Goal: Information Seeking & Learning: Find specific fact

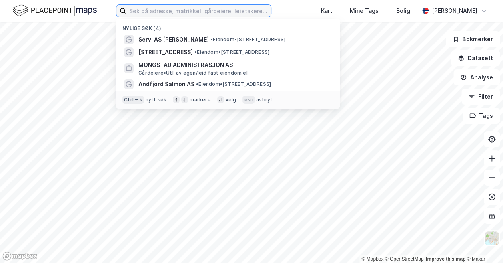
click at [172, 10] on input at bounding box center [198, 11] width 145 height 12
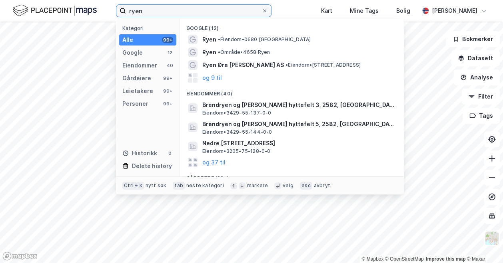
type input "ryen"
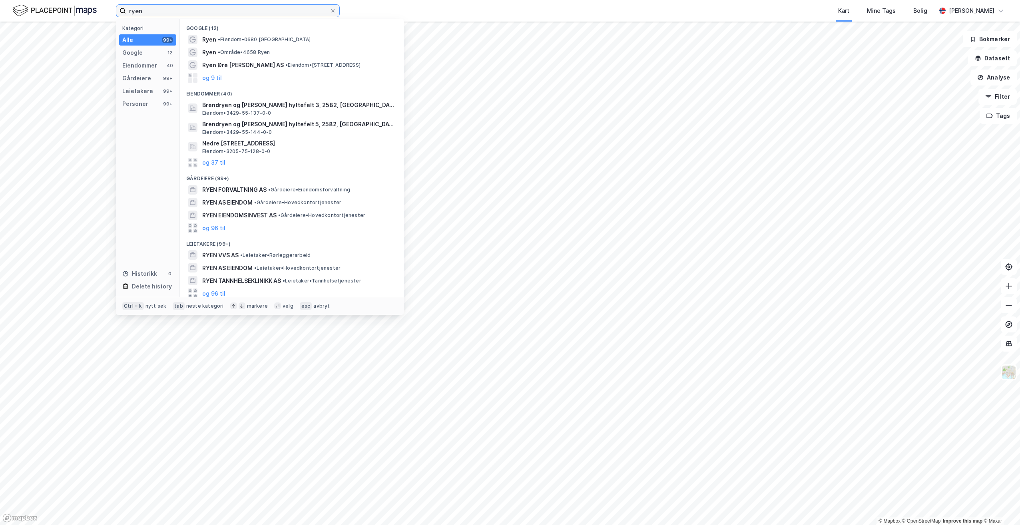
drag, startPoint x: 167, startPoint y: 10, endPoint x: 64, endPoint y: 4, distance: 103.6
click at [64, 4] on div "ryen Kategori Alle 99+ Google 12 Eiendommer 40 Gårdeiere 99+ Leietakere 99+ Per…" at bounding box center [510, 11] width 1020 height 22
paste input
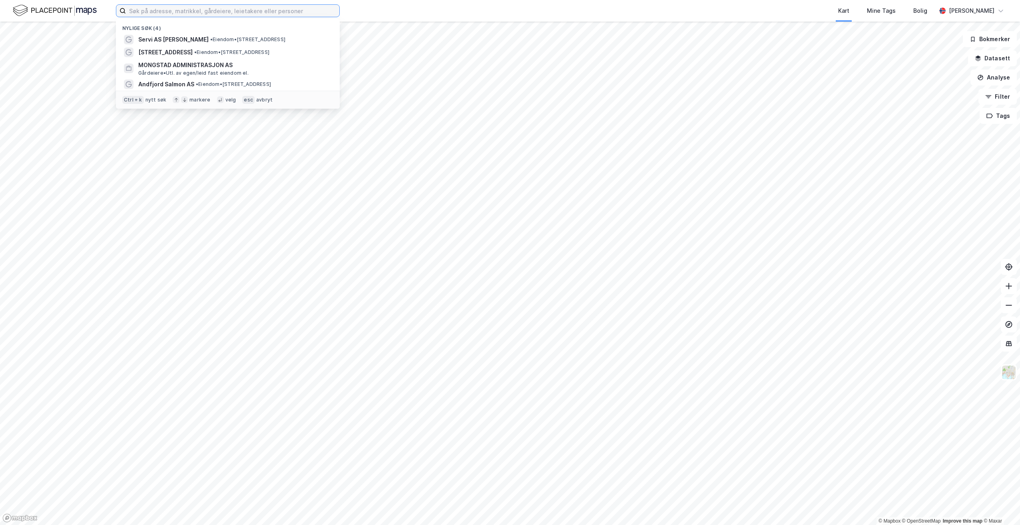
paste input
drag, startPoint x: 199, startPoint y: 20, endPoint x: 199, endPoint y: 13, distance: 6.8
click at [199, 19] on div "Nylige søk (4)" at bounding box center [228, 26] width 224 height 14
click at [199, 13] on input at bounding box center [232, 11] width 213 height 12
paste input "e"
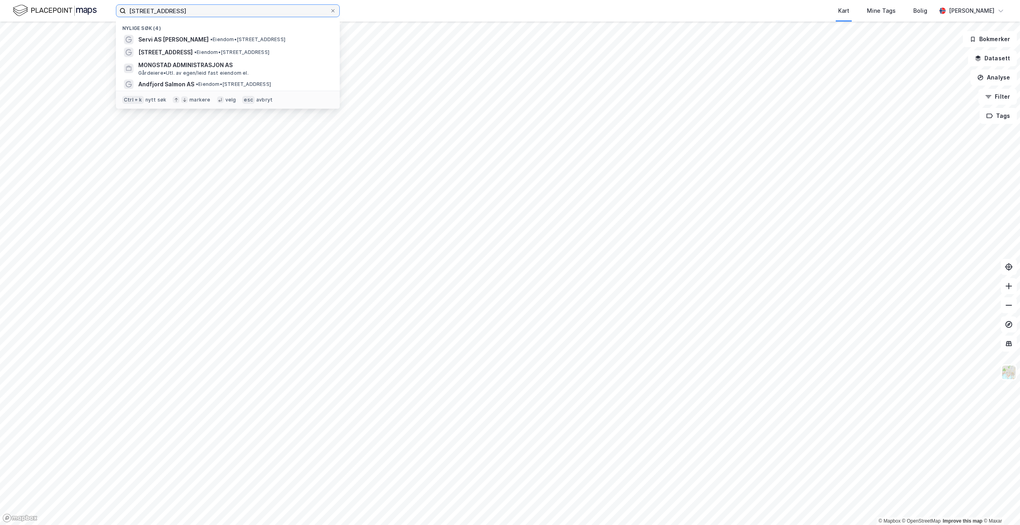
type input "enebakkveien 117"
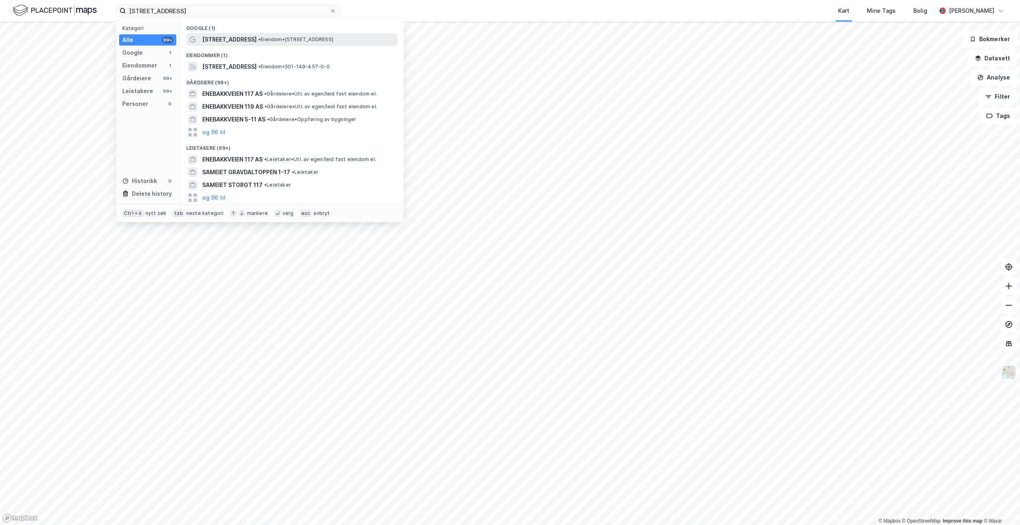
click at [238, 38] on span "[STREET_ADDRESS]" at bounding box center [229, 40] width 54 height 10
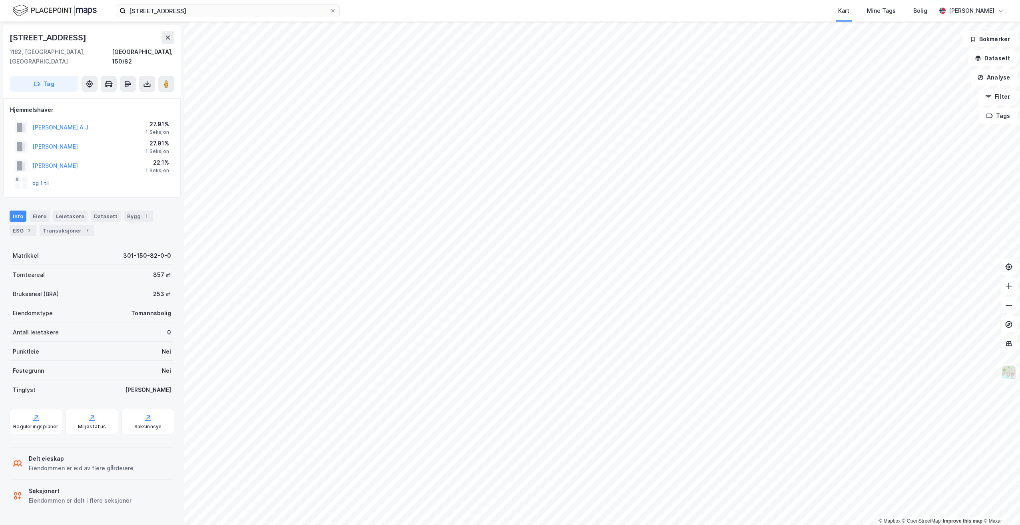
click at [0, 0] on button "og 1 til" at bounding box center [0, 0] width 0 height 0
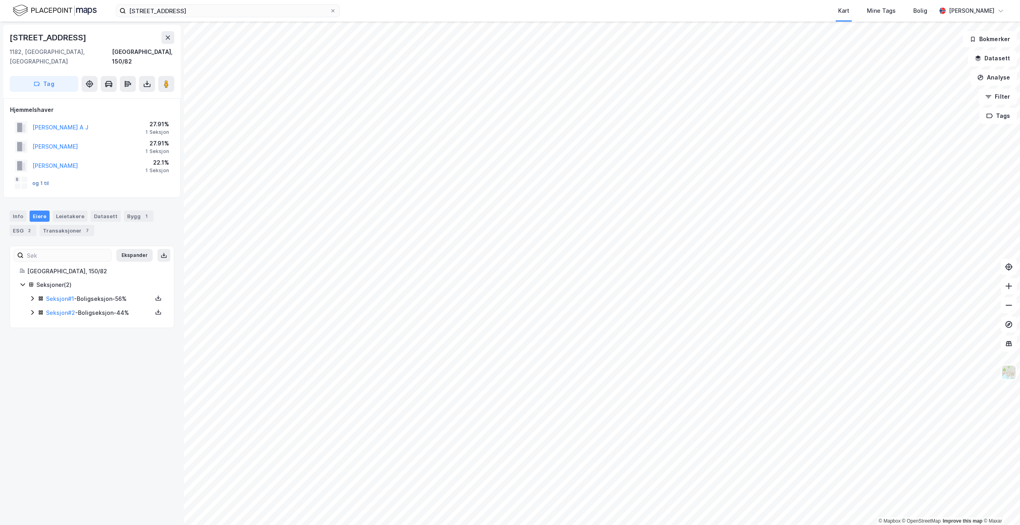
click at [0, 0] on button "og 1 til" at bounding box center [0, 0] width 0 height 0
click at [34, 309] on icon at bounding box center [32, 312] width 6 height 6
click at [33, 295] on icon at bounding box center [32, 298] width 6 height 6
click at [0, 0] on button "DAHLBACK AKSEL HAUGLAND" at bounding box center [0, 0] width 0 height 0
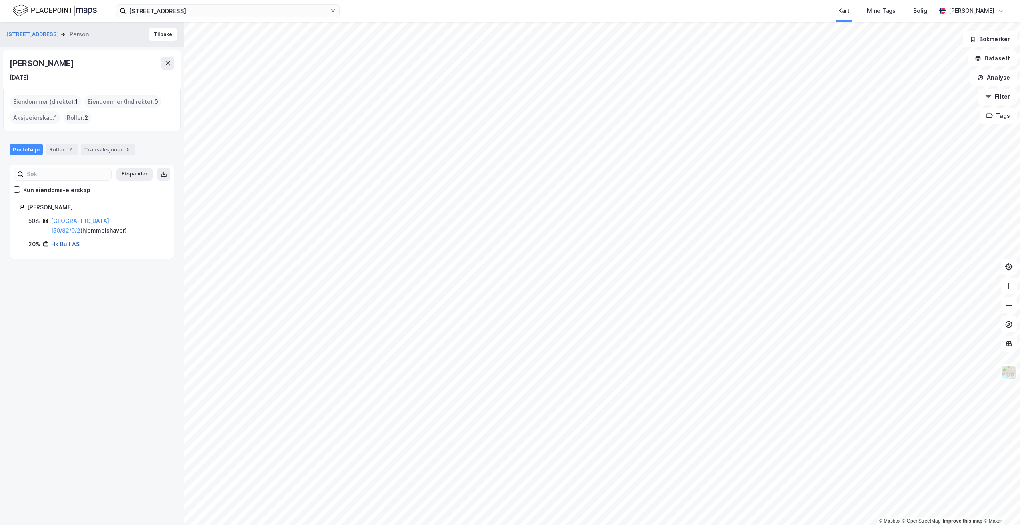
click at [70, 240] on link "Hk Bull AS" at bounding box center [65, 243] width 28 height 7
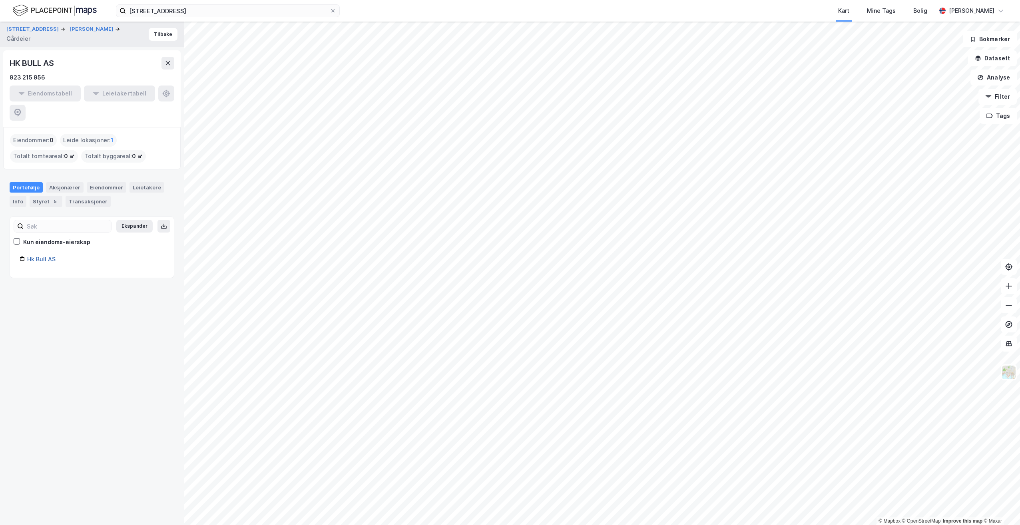
click at [47, 256] on link "Hk Bull AS" at bounding box center [41, 259] width 28 height 7
drag, startPoint x: 43, startPoint y: 73, endPoint x: 10, endPoint y: 79, distance: 34.1
click at [10, 79] on div "923 215 956" at bounding box center [28, 78] width 36 height 10
copy div "923 215 956"
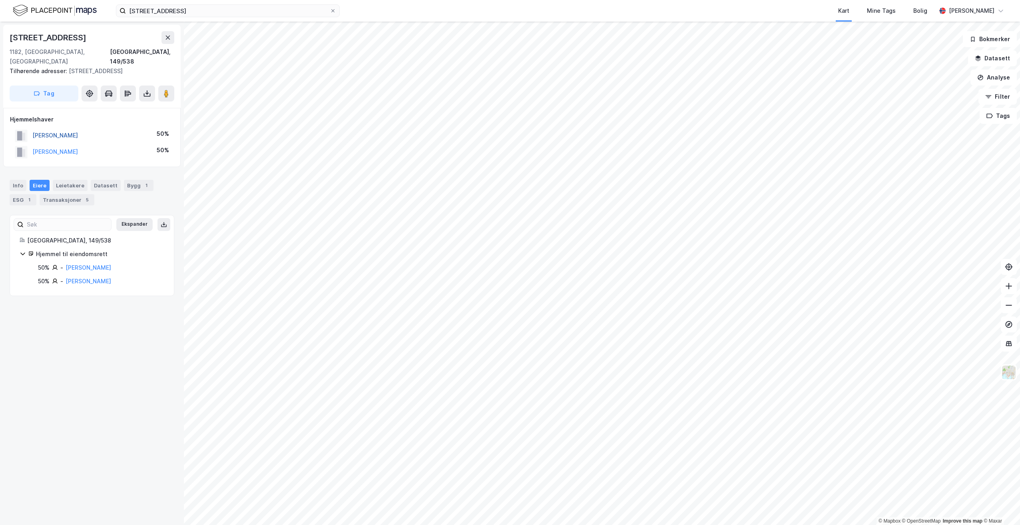
click at [0, 0] on button "BOIJE EINAR" at bounding box center [0, 0] width 0 height 0
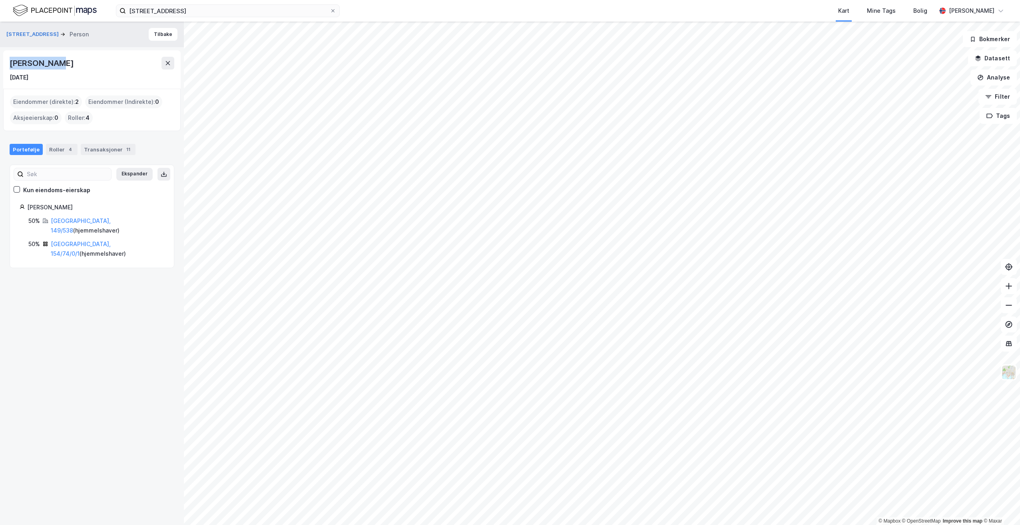
drag, startPoint x: 50, startPoint y: 62, endPoint x: 4, endPoint y: 61, distance: 45.9
click at [4, 61] on div "Einar Boije 27. sep. 1971" at bounding box center [91, 69] width 177 height 38
copy div "Einar Boije"
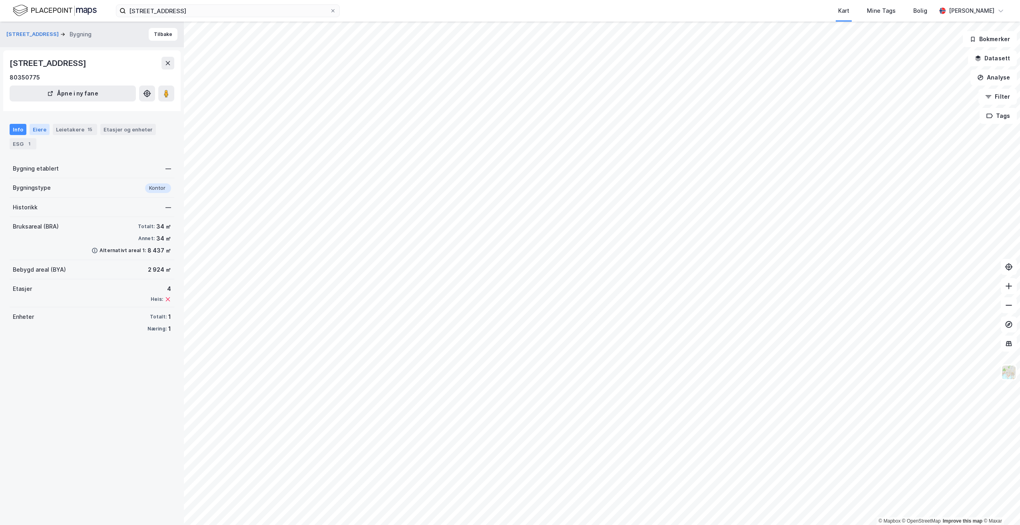
click at [42, 129] on div "Eiere" at bounding box center [40, 129] width 20 height 11
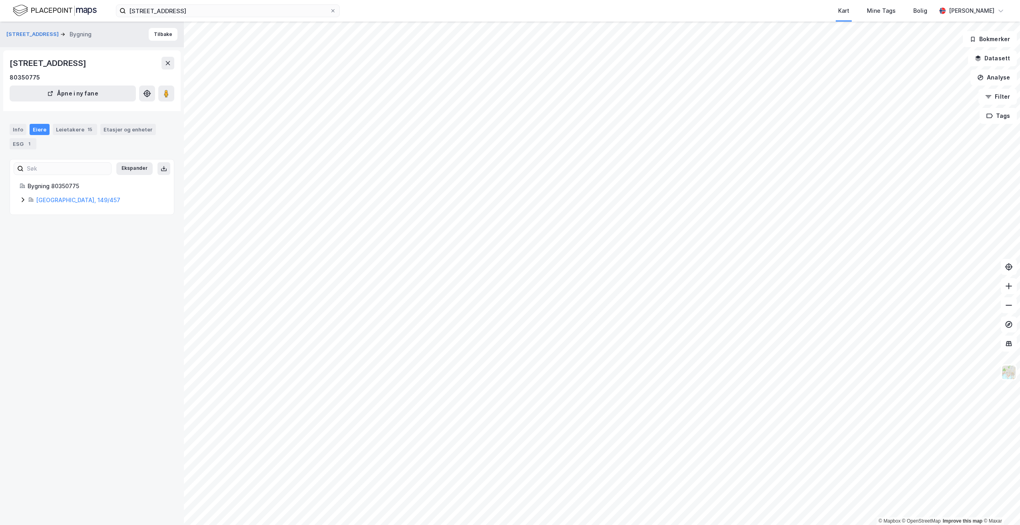
click at [23, 199] on icon at bounding box center [23, 200] width 6 height 6
click at [96, 225] on link "Enebakkveien 117 AS" at bounding box center [102, 227] width 58 height 7
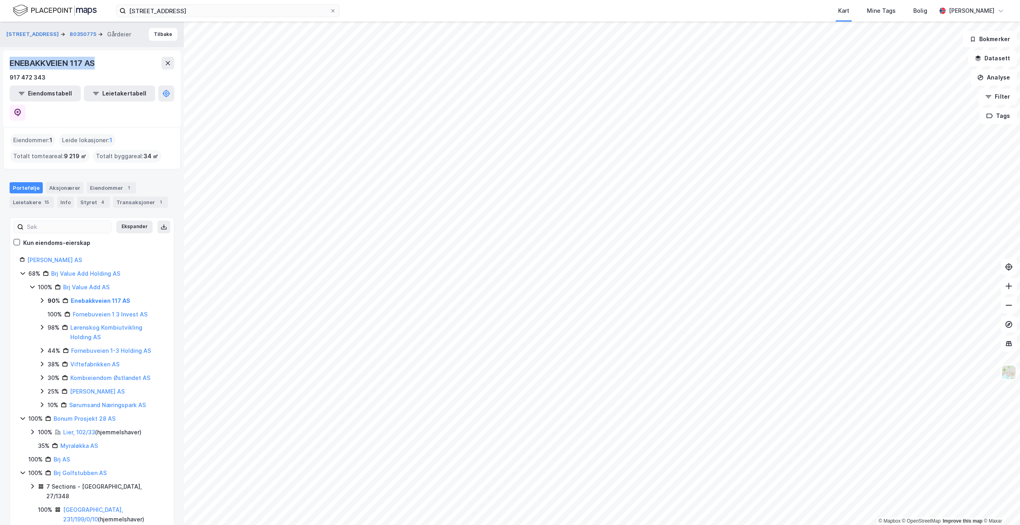
drag, startPoint x: 100, startPoint y: 64, endPoint x: 9, endPoint y: 67, distance: 91.1
click at [9, 67] on div "ENEBAKKVEIEN 117 AS 917 472 343 Eiendomstabell Leietakertabell" at bounding box center [91, 88] width 177 height 77
copy div "ENEBAKKVEIEN 117 AS"
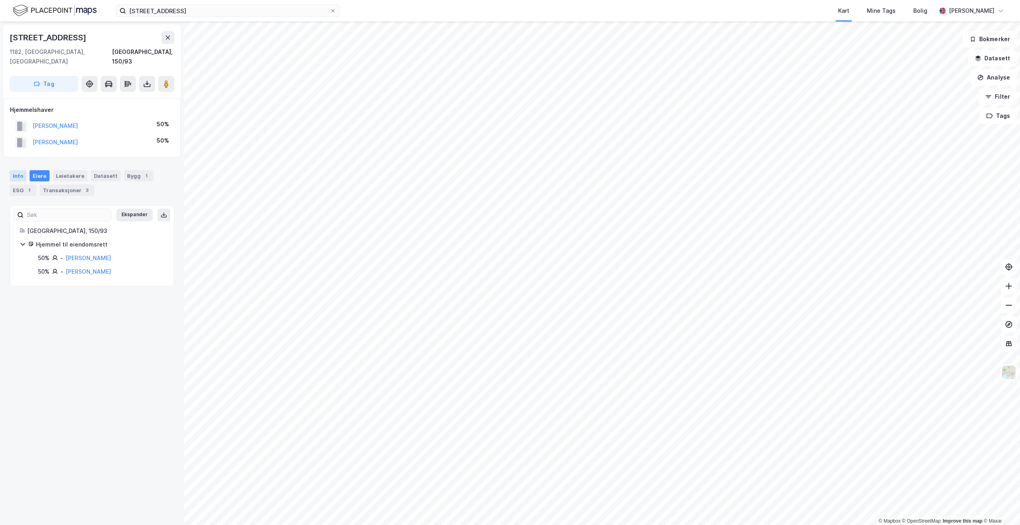
click at [16, 170] on div "Info" at bounding box center [18, 175] width 17 height 11
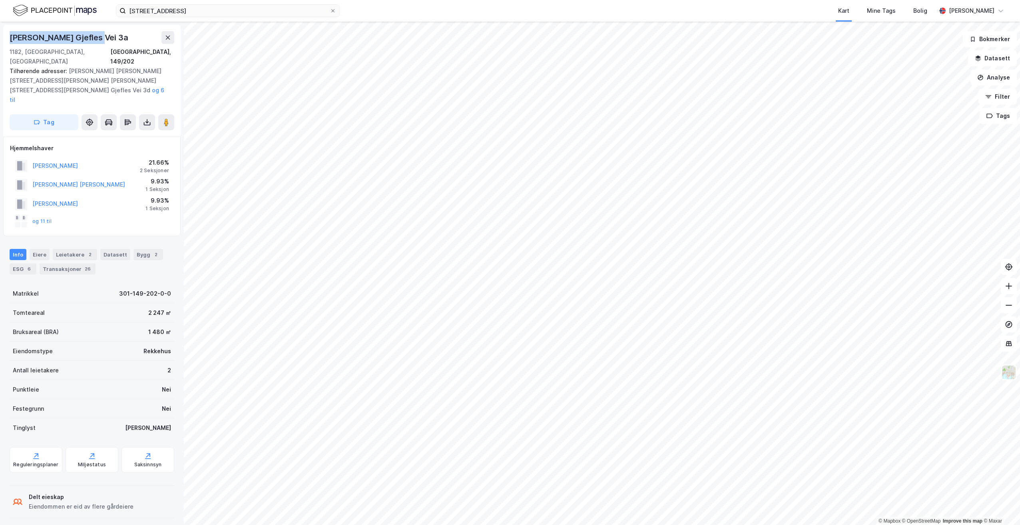
drag, startPoint x: 99, startPoint y: 36, endPoint x: 4, endPoint y: 41, distance: 95.2
click at [4, 41] on div "Hans C. Gjefles Vei 3a 1182, Oslo, Oslo Oslo, 149/202 Tilhørende adresser: Hans…" at bounding box center [91, 81] width 177 height 112
copy div "Hans C. Gjefles Vei 3a"
click at [0, 0] on button "og 11 til" at bounding box center [0, 0] width 0 height 0
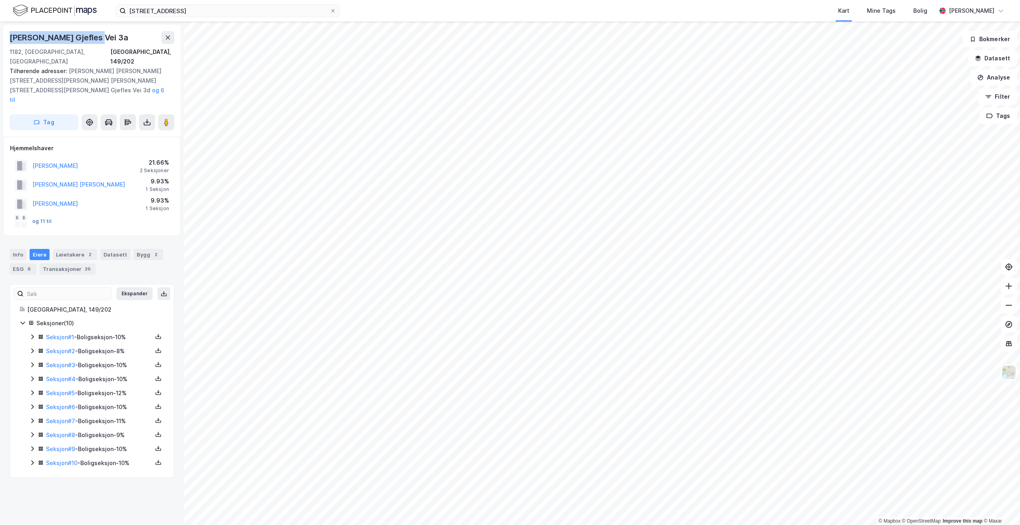
click at [0, 0] on button "og 11 til" at bounding box center [0, 0] width 0 height 0
click at [166, 213] on div "og 11 til" at bounding box center [92, 221] width 164 height 16
click at [19, 249] on div "Info" at bounding box center [18, 254] width 17 height 11
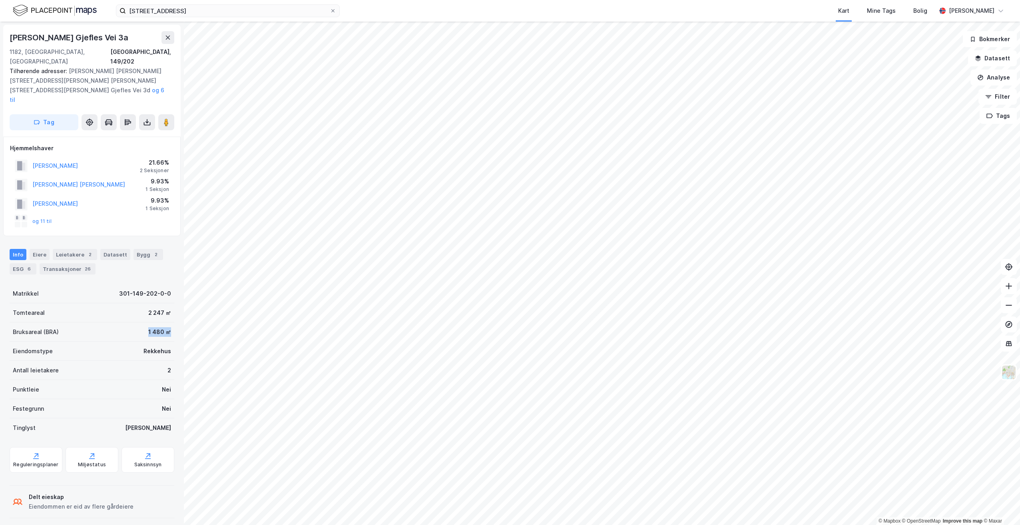
drag, startPoint x: 170, startPoint y: 306, endPoint x: 129, endPoint y: 304, distance: 41.6
click at [129, 304] on div "Hans C. Gjefles Vei 3a 1182, Oslo, Oslo Oslo, 149/202 Tilhørende adresser: Hans…" at bounding box center [92, 273] width 184 height 503
drag, startPoint x: 129, startPoint y: 304, endPoint x: 138, endPoint y: 305, distance: 9.3
click at [138, 322] on div "Bruksareal (BRA) 1 480 ㎡" at bounding box center [92, 331] width 165 height 19
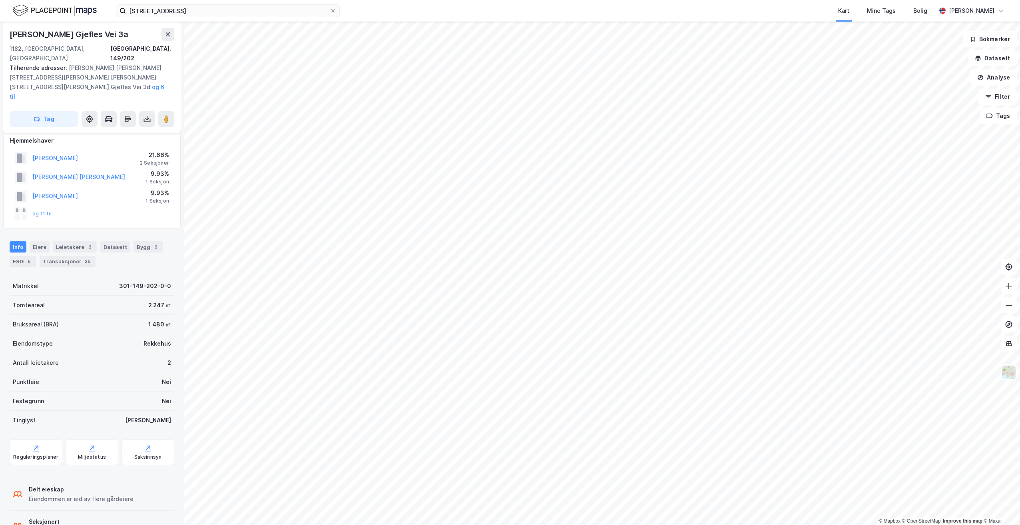
scroll to position [10, 0]
drag, startPoint x: 141, startPoint y: 290, endPoint x: 170, endPoint y: 298, distance: 29.9
click at [170, 298] on div "Hans C. Gjefles Vei 3a 1182, Oslo, Oslo Oslo, 149/202 Tilhørende adresser: Hans…" at bounding box center [92, 273] width 184 height 503
click at [68, 239] on div "Leietakere 2" at bounding box center [75, 244] width 44 height 11
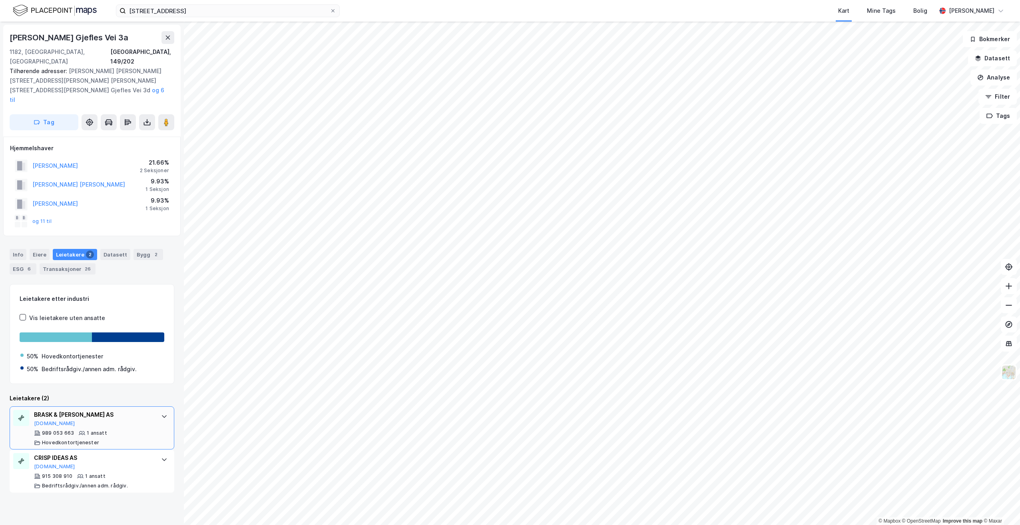
drag, startPoint x: 46, startPoint y: 396, endPoint x: 34, endPoint y: 398, distance: 11.7
click at [34, 406] on div "BRASK & BRAM AS Proff.no 989 053 663 1 ansatt Hovedkontortjenester" at bounding box center [92, 427] width 165 height 43
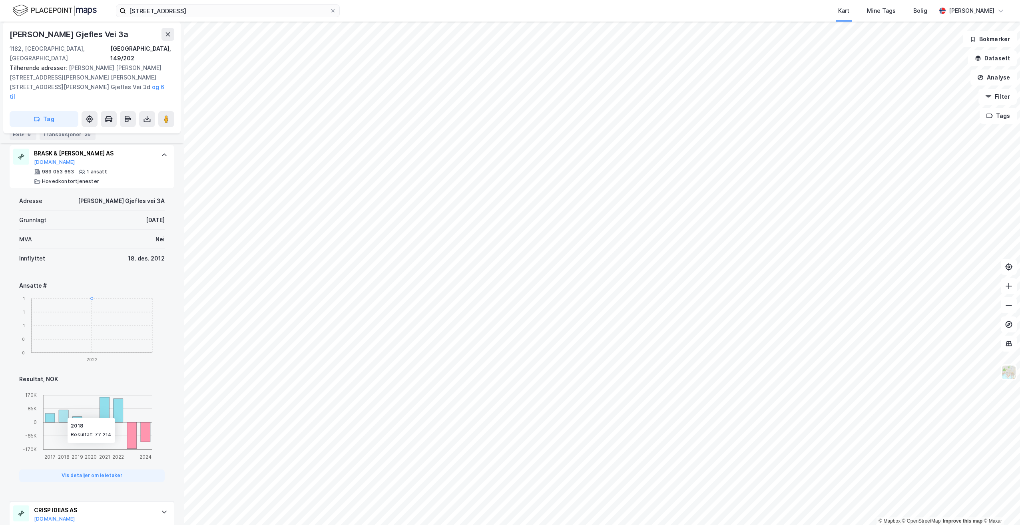
scroll to position [262, 0]
click at [64, 505] on div "CRISP IDEAS AS Proff.no" at bounding box center [93, 513] width 119 height 17
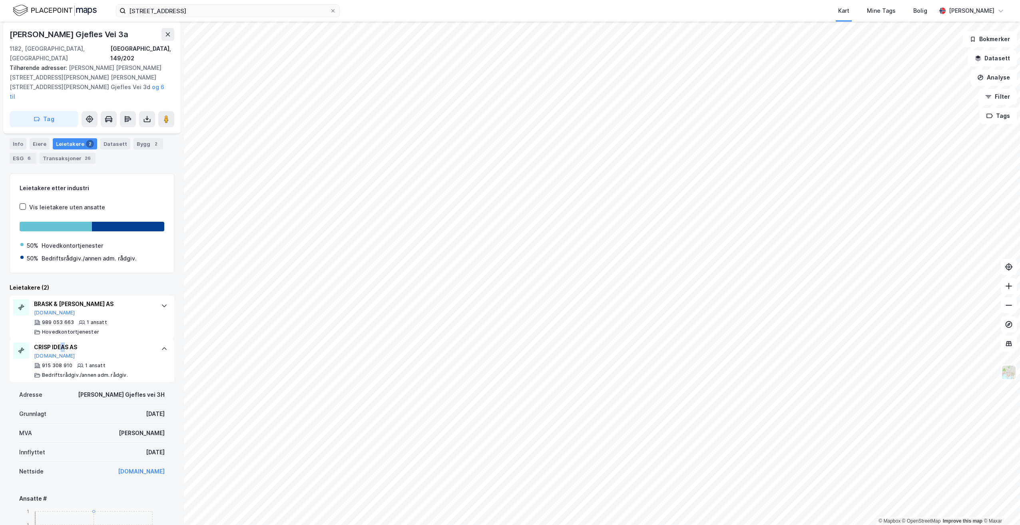
scroll to position [40, 0]
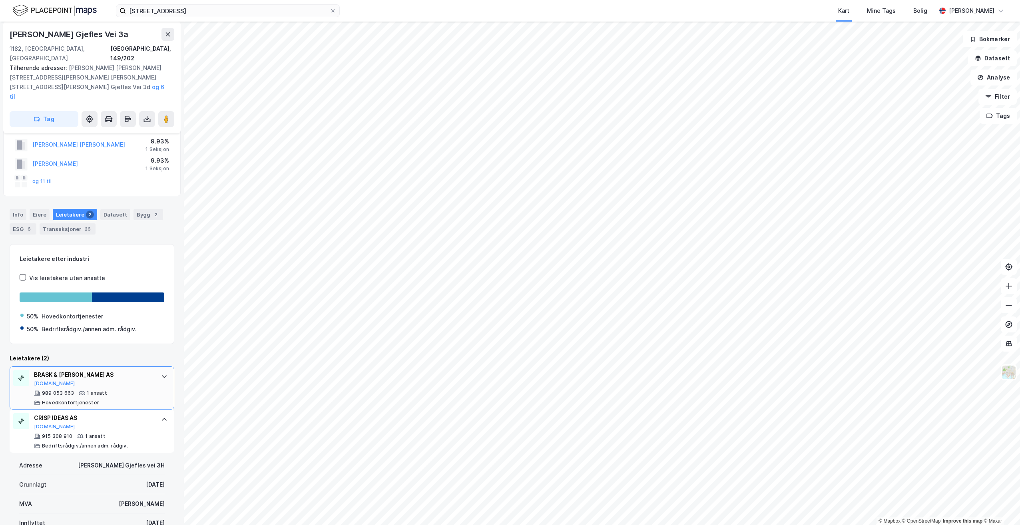
click at [79, 391] on icon at bounding box center [82, 393] width 6 height 4
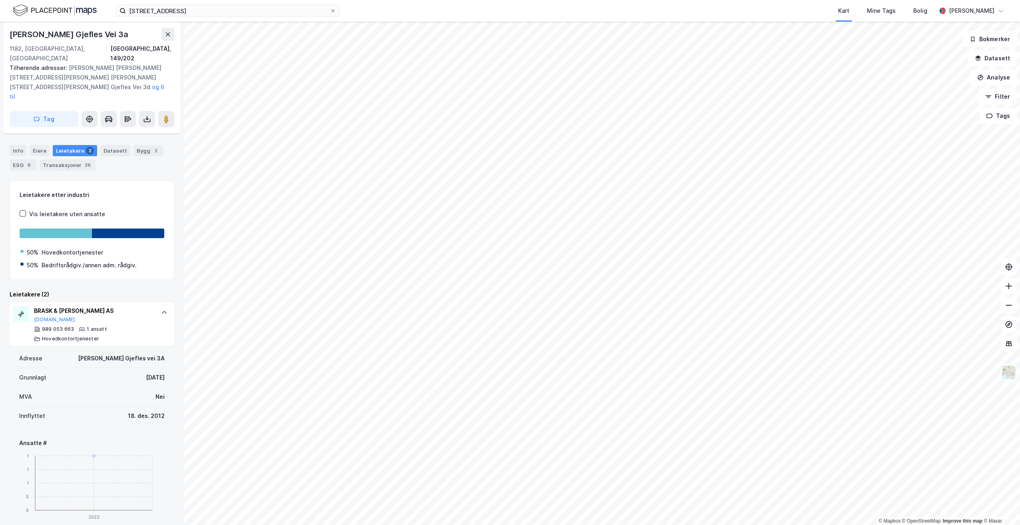
scroll to position [160, 0]
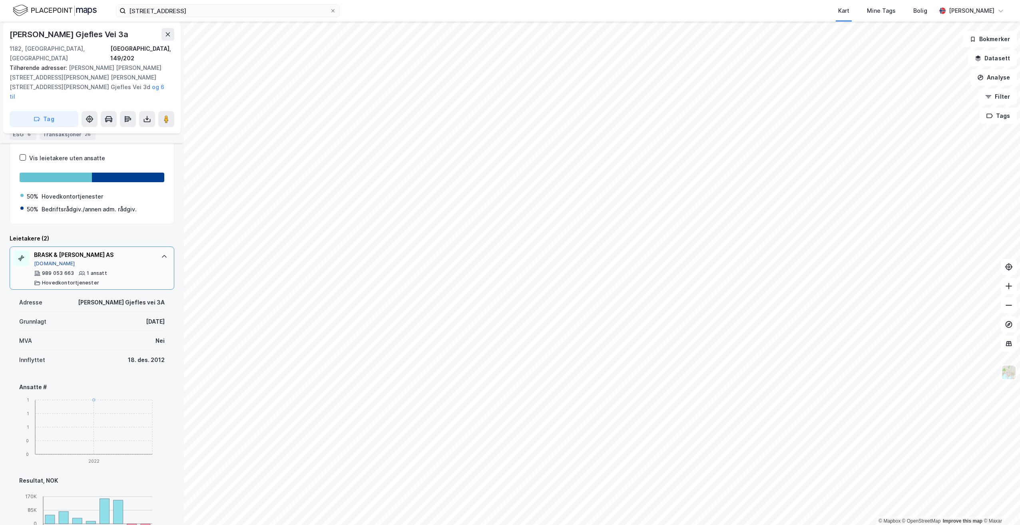
click at [43, 260] on button "Proff.no" at bounding box center [54, 263] width 41 height 6
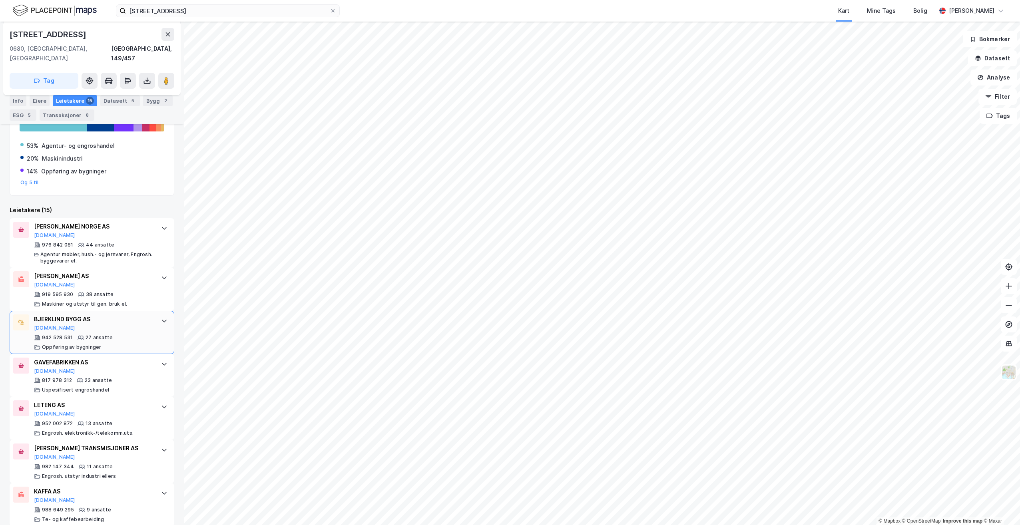
scroll to position [163, 0]
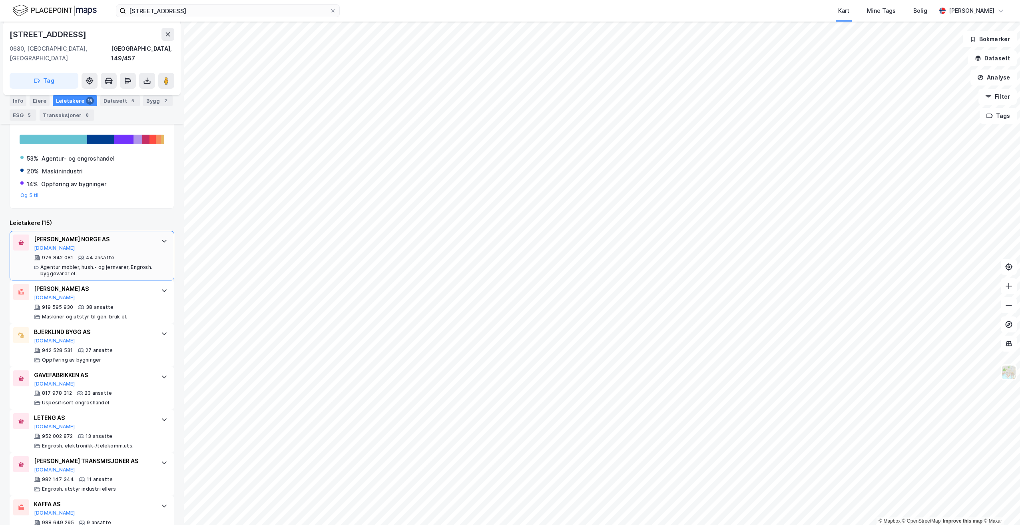
click at [70, 235] on div "HUNTER DOUGLAS NORGE AS" at bounding box center [93, 240] width 119 height 10
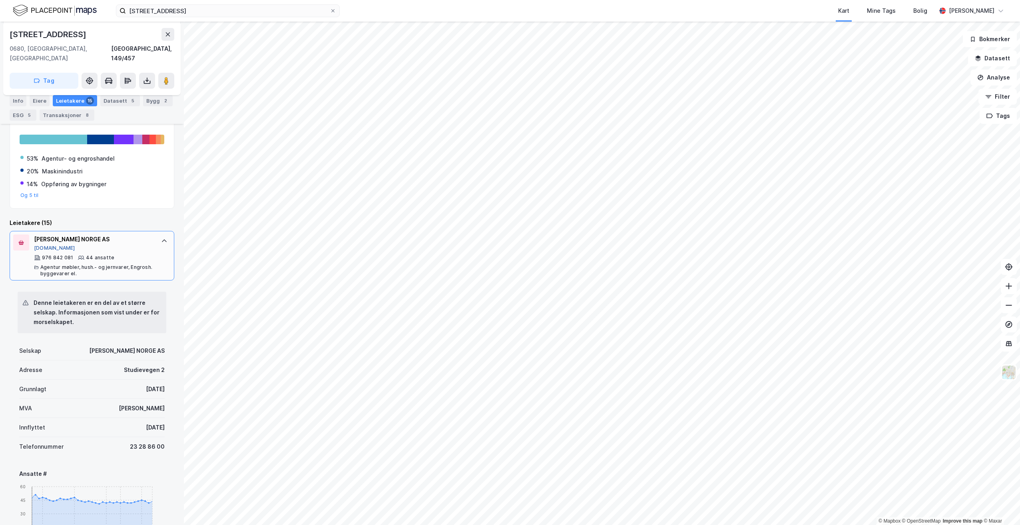
click at [46, 245] on button "Brreg.no" at bounding box center [54, 248] width 41 height 6
drag, startPoint x: 122, startPoint y: 231, endPoint x: 31, endPoint y: 229, distance: 91.5
click at [31, 231] on div "HUNTER DOUGLAS NORGE AS Brreg.no 976 842 081 44 ansatte Agentur møbler, hush.- …" at bounding box center [92, 256] width 165 height 50
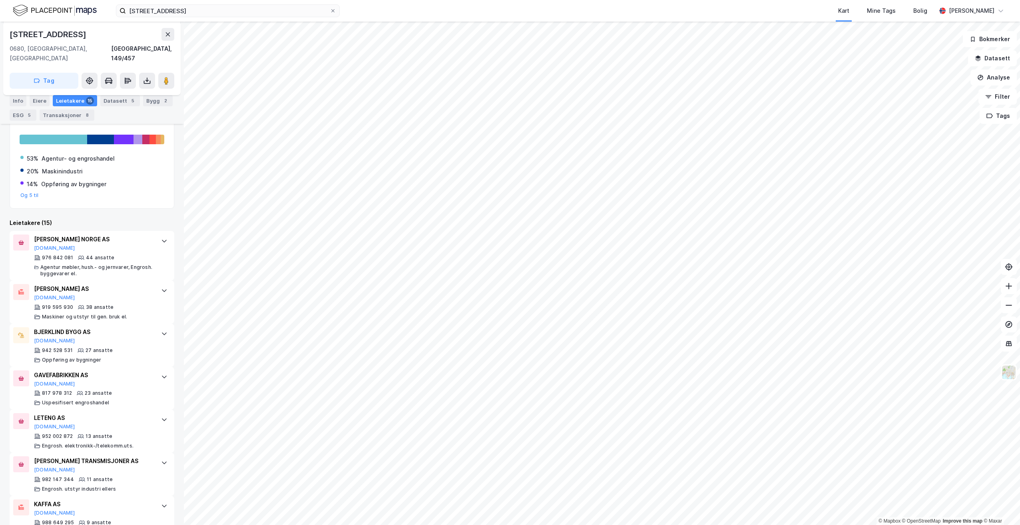
copy div "HUNTER DOUGLAS NORGE AS"
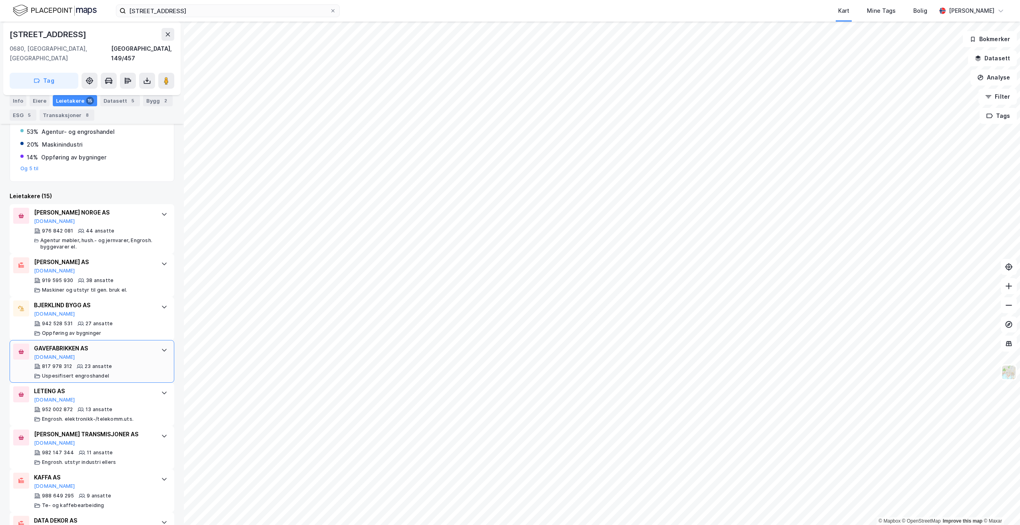
scroll to position [203, 0]
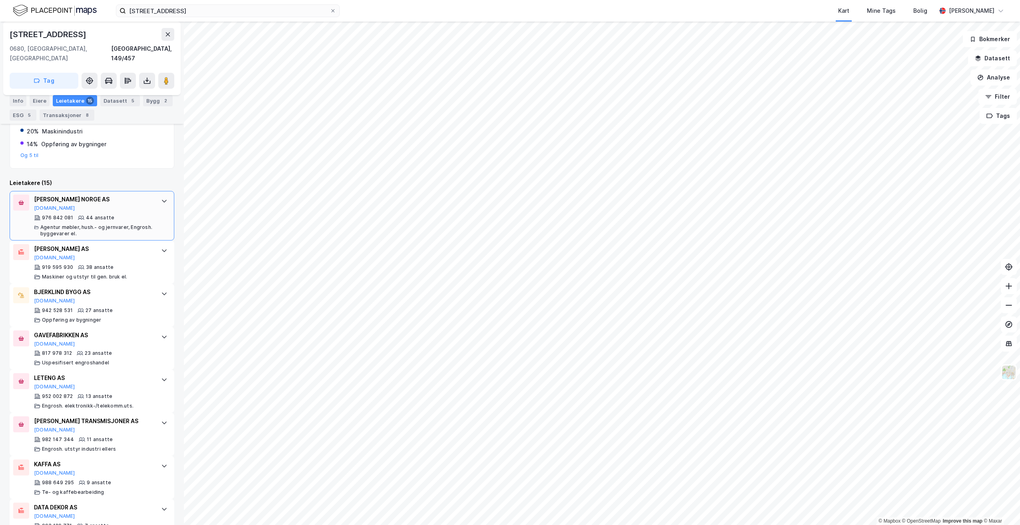
click at [78, 195] on div "HUNTER DOUGLAS NORGE AS" at bounding box center [93, 200] width 119 height 10
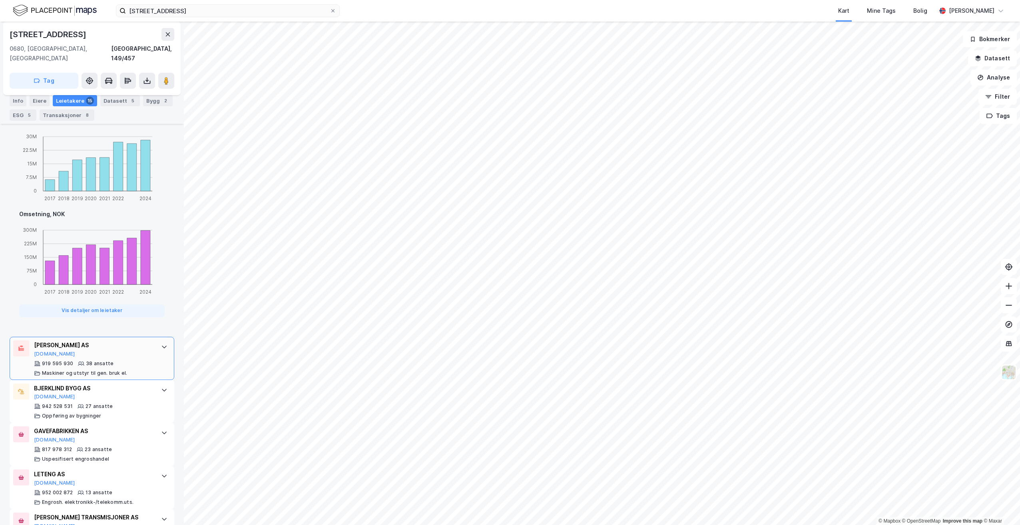
scroll to position [642, 0]
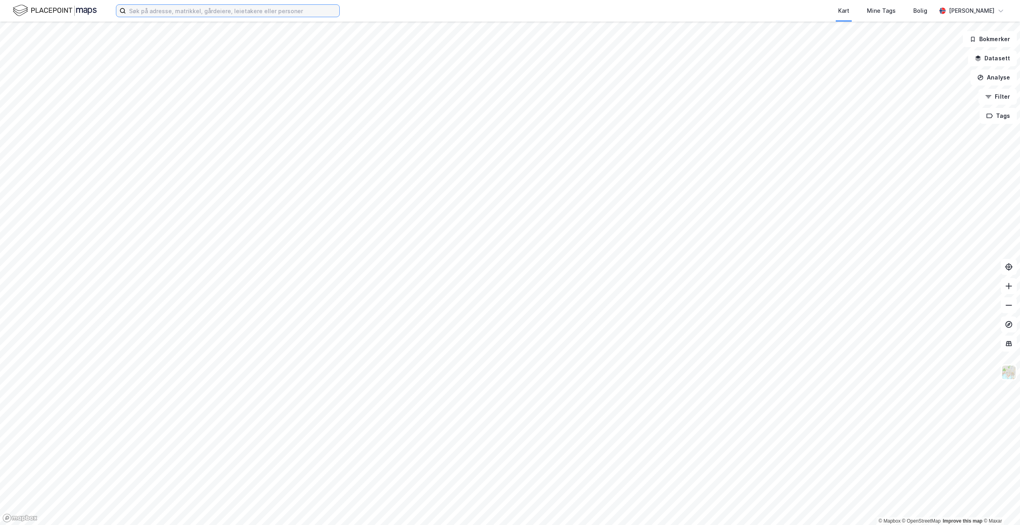
click at [286, 8] on input at bounding box center [232, 11] width 213 height 12
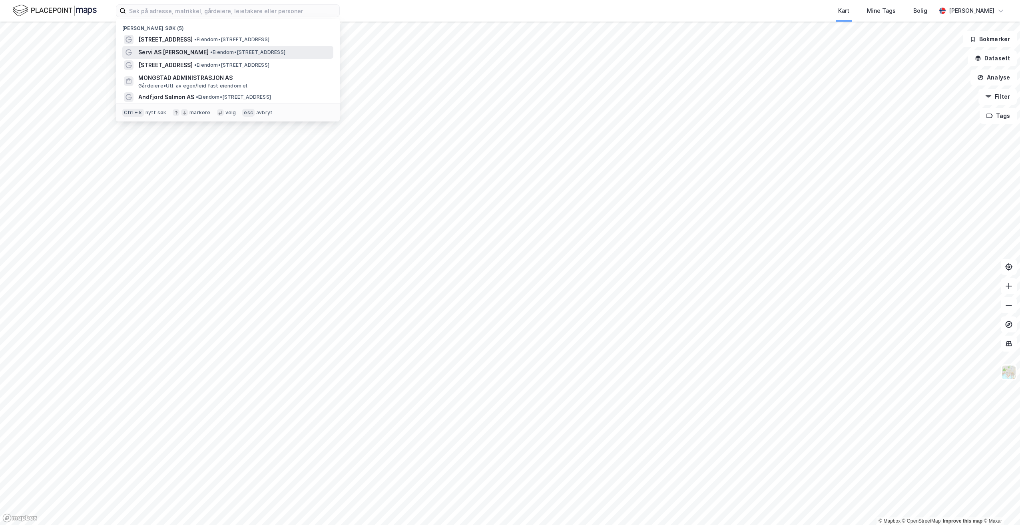
click at [234, 55] on span "• Eiendom • [STREET_ADDRESS]" at bounding box center [247, 52] width 75 height 6
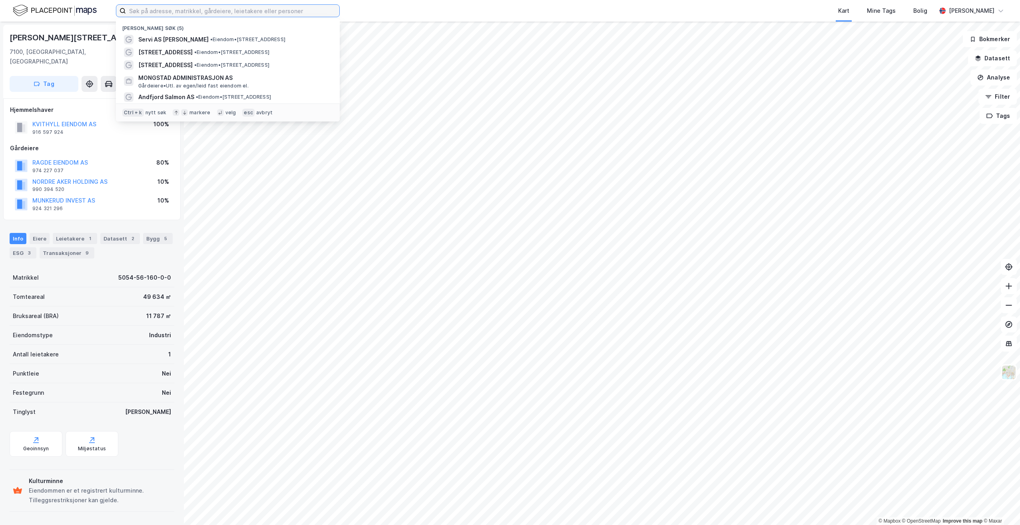
click at [205, 9] on input at bounding box center [232, 11] width 213 height 12
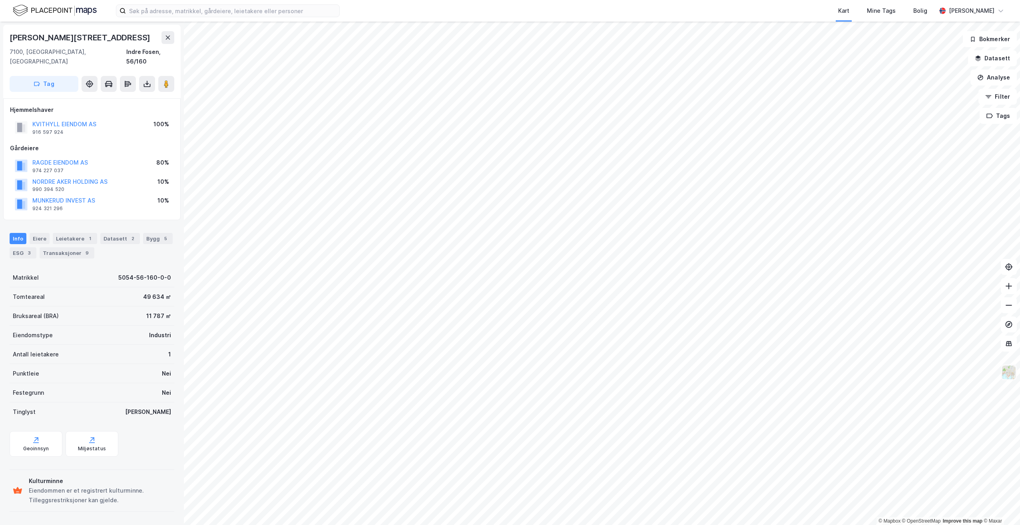
click at [1009, 378] on img at bounding box center [1008, 372] width 15 height 15
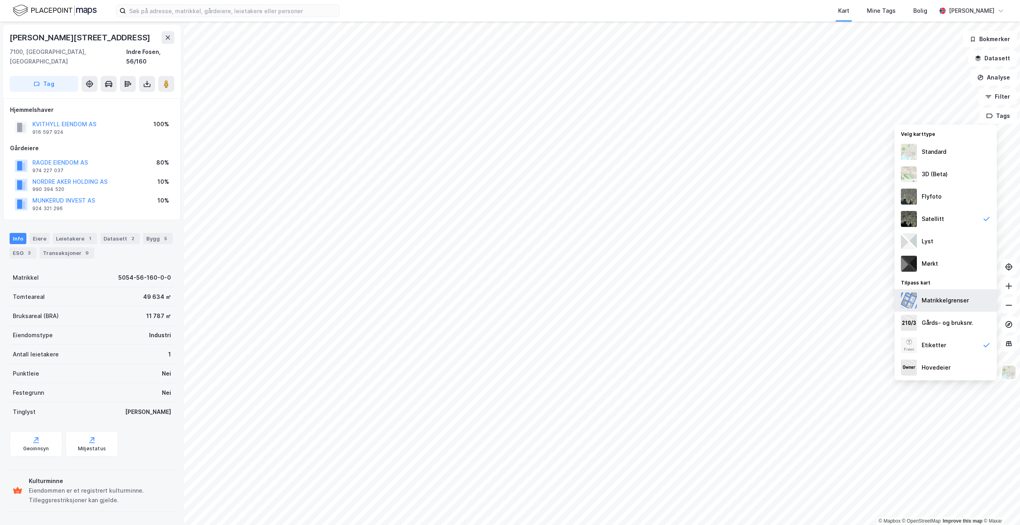
click at [937, 296] on div "Matrikkelgrenser" at bounding box center [944, 301] width 47 height 10
click at [971, 193] on div "Flyfoto" at bounding box center [945, 196] width 102 height 22
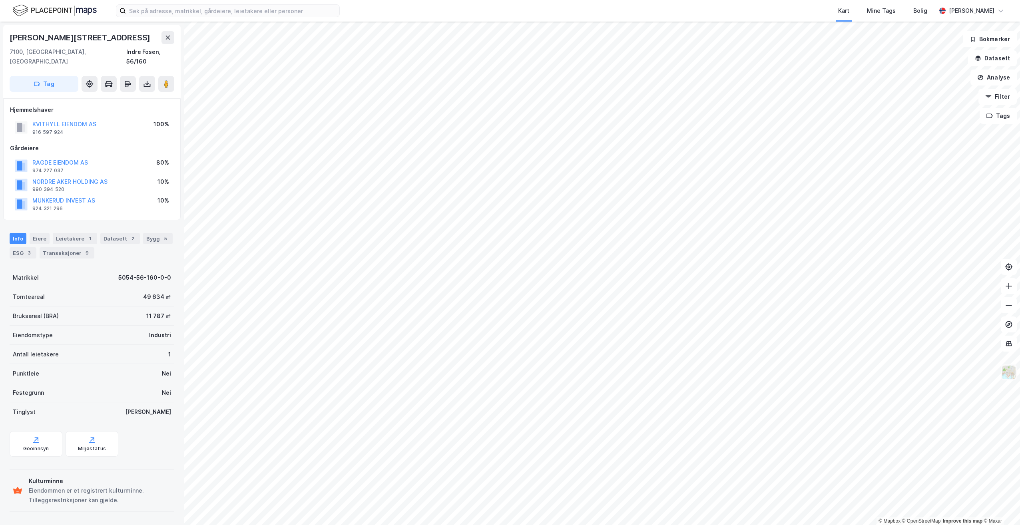
click at [1012, 376] on img at bounding box center [1008, 372] width 15 height 15
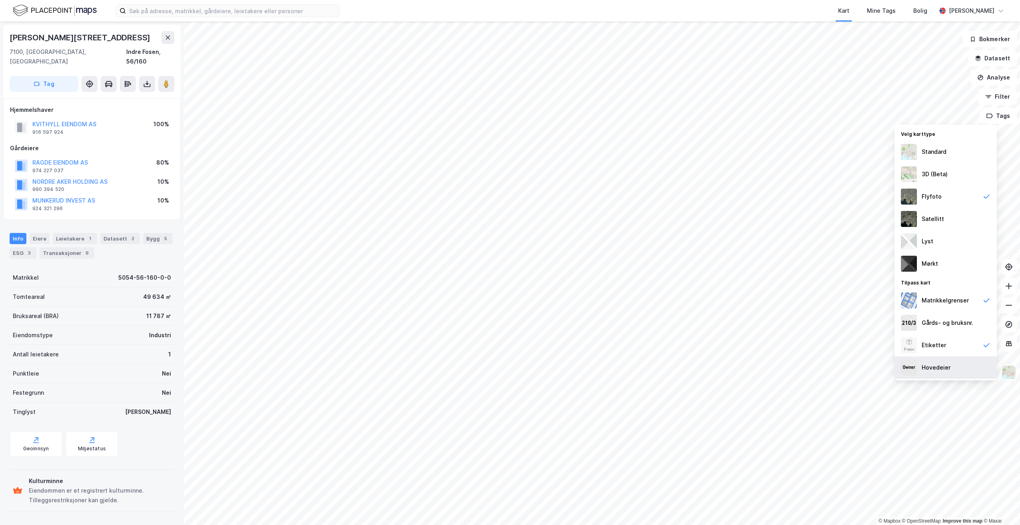
click at [945, 364] on div "Hovedeier" at bounding box center [935, 368] width 29 height 10
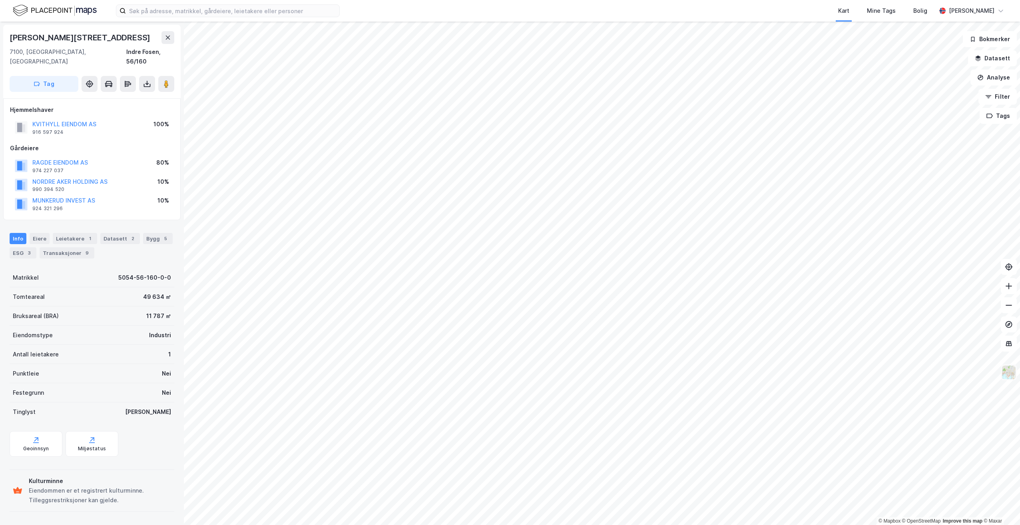
click at [1007, 372] on img at bounding box center [1008, 372] width 15 height 15
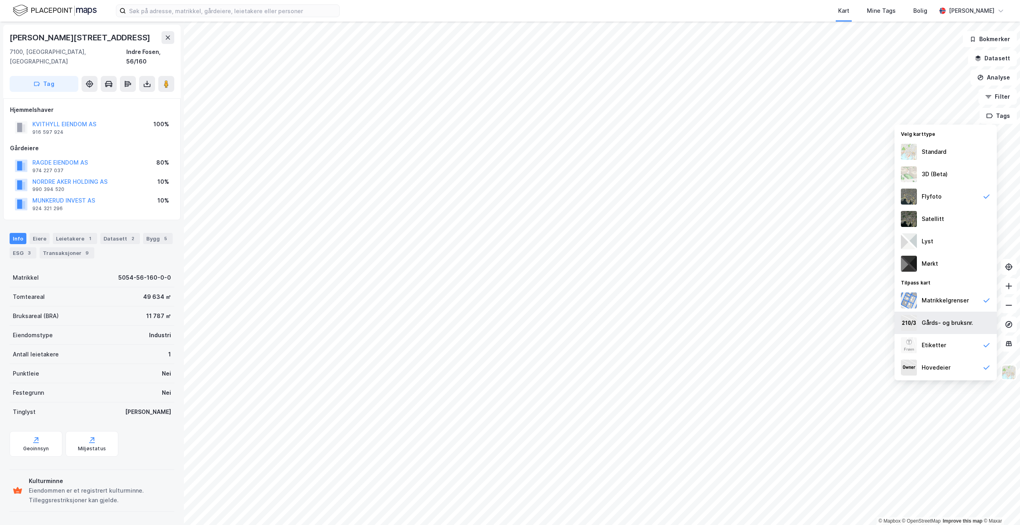
click at [944, 322] on div "Gårds- og bruksnr." at bounding box center [947, 323] width 52 height 10
click at [1006, 368] on img at bounding box center [1008, 372] width 15 height 15
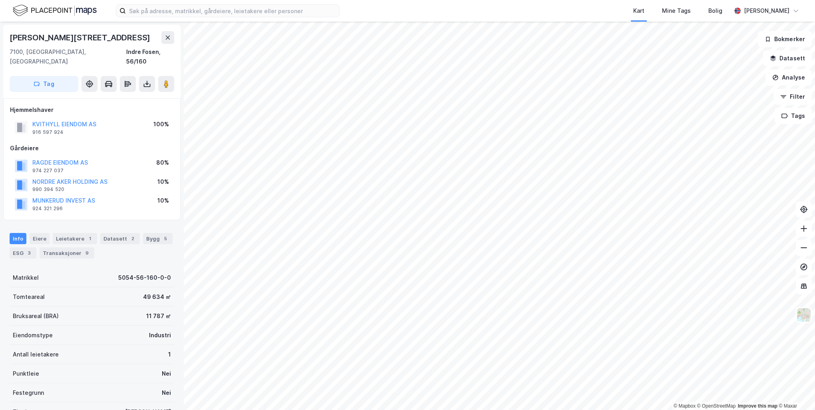
click at [195, 18] on div "Kart Mine Tags [PERSON_NAME]" at bounding box center [407, 11] width 815 height 22
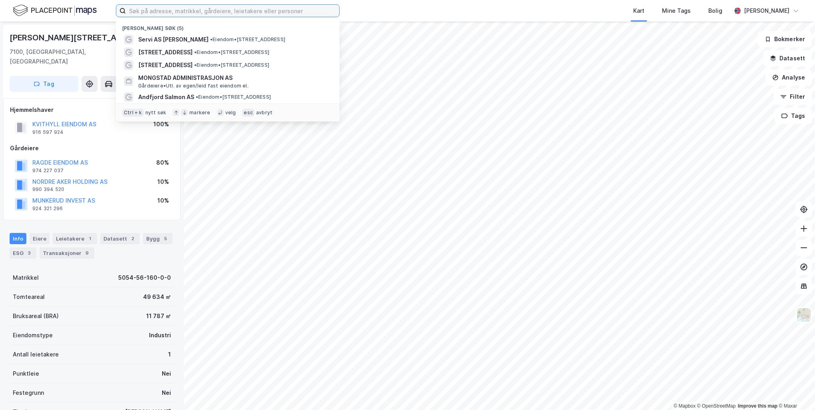
click at [196, 13] on input at bounding box center [232, 11] width 213 height 12
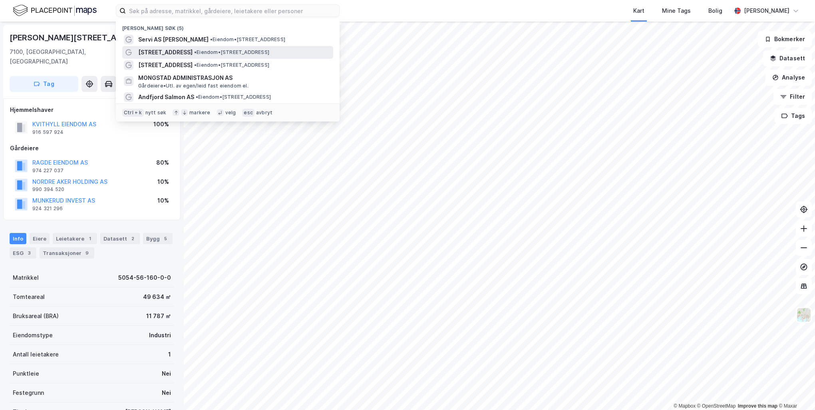
click at [217, 50] on span "• Eiendom • [STREET_ADDRESS]" at bounding box center [231, 52] width 75 height 6
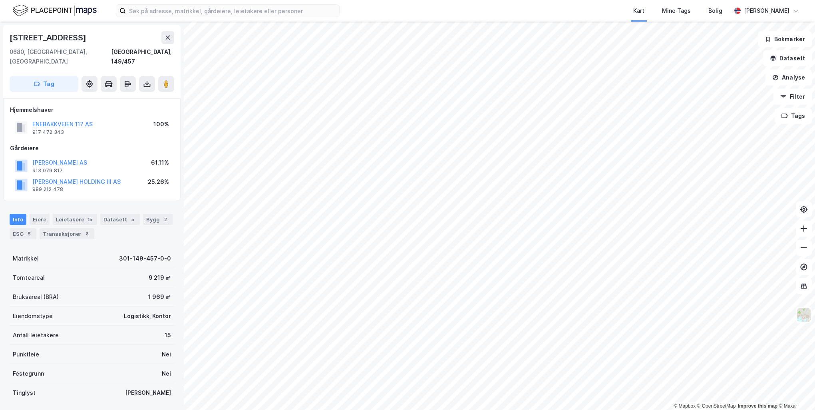
click at [438, 0] on html "Kart Mine Tags [PERSON_NAME] © Mapbox © OpenStreetMap Improve this map © [STREE…" at bounding box center [407, 205] width 815 height 410
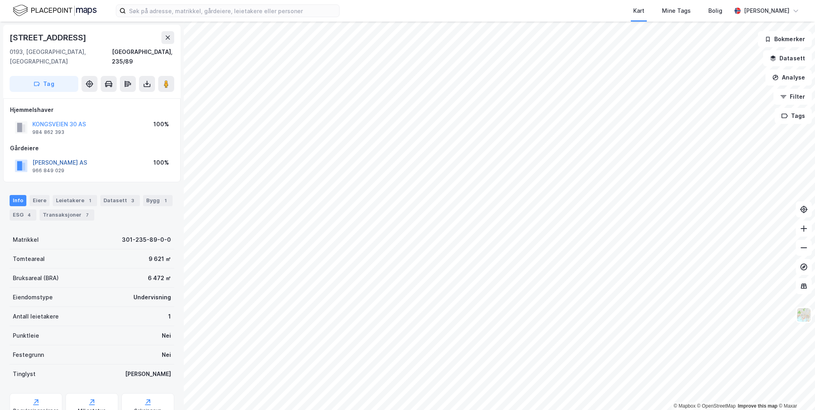
drag, startPoint x: 96, startPoint y: 154, endPoint x: 32, endPoint y: 152, distance: 64.3
click at [32, 156] on div "[PERSON_NAME] AS 966 849 029 100%" at bounding box center [92, 165] width 164 height 19
copy button "[PERSON_NAME] AS"
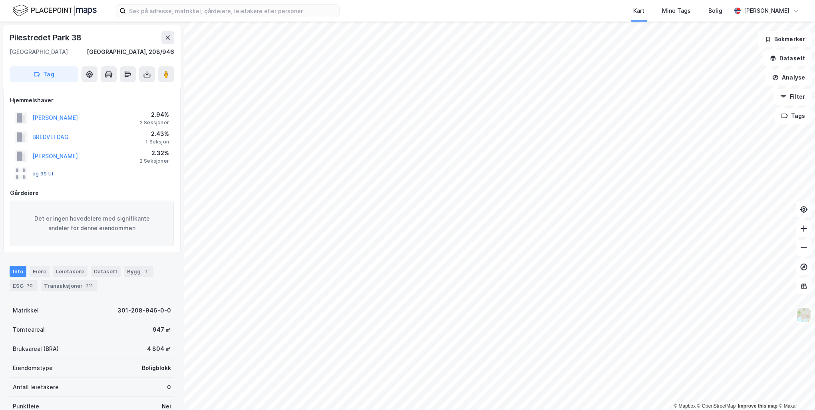
click at [0, 0] on button "og 99 til" at bounding box center [0, 0] width 0 height 0
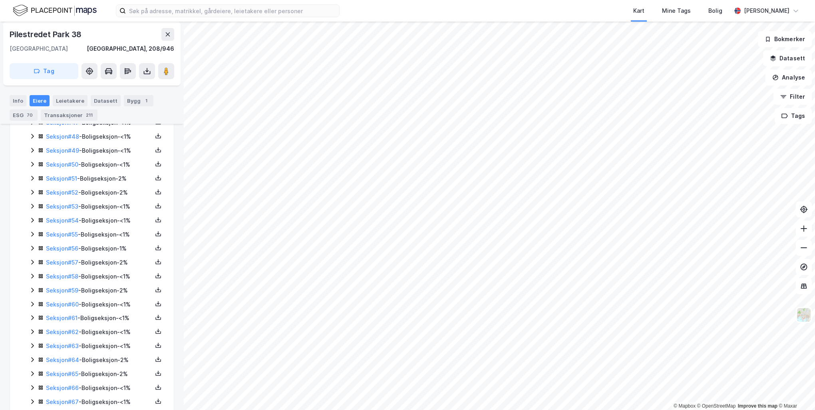
scroll to position [919, 0]
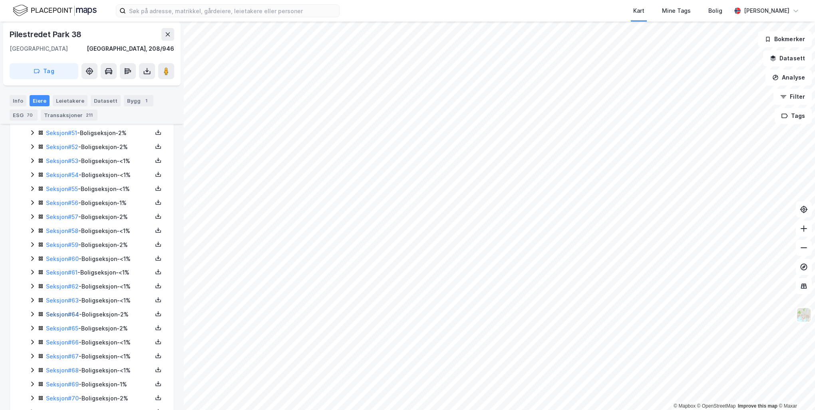
click at [70, 318] on link "Seksjon # 64" at bounding box center [62, 314] width 33 height 7
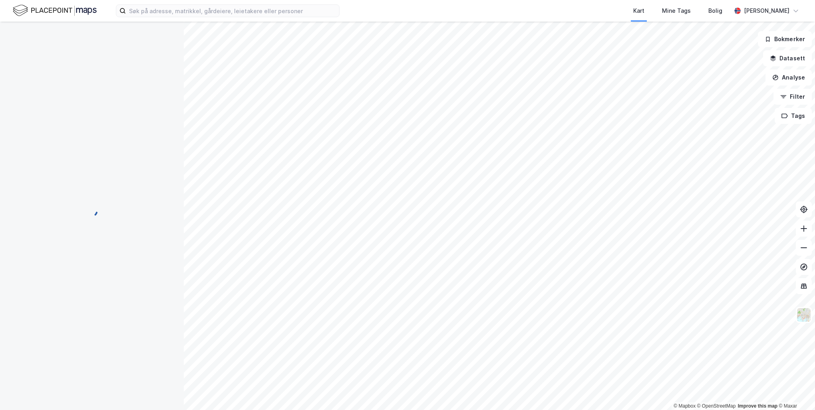
scroll to position [26, 0]
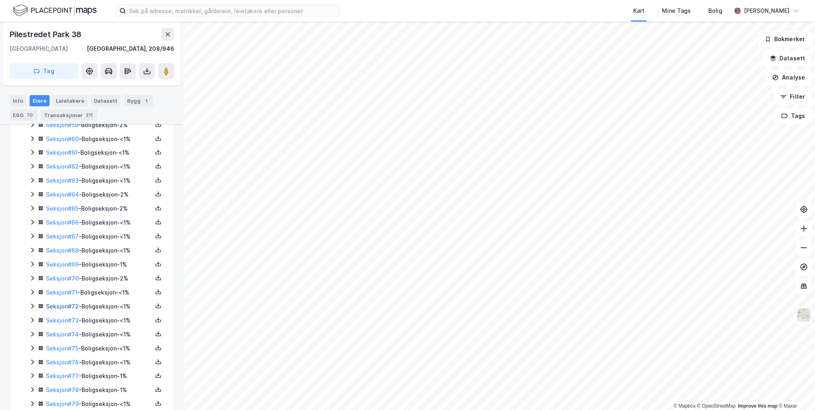
click at [64, 310] on link "Seksjon # 72" at bounding box center [62, 306] width 33 height 7
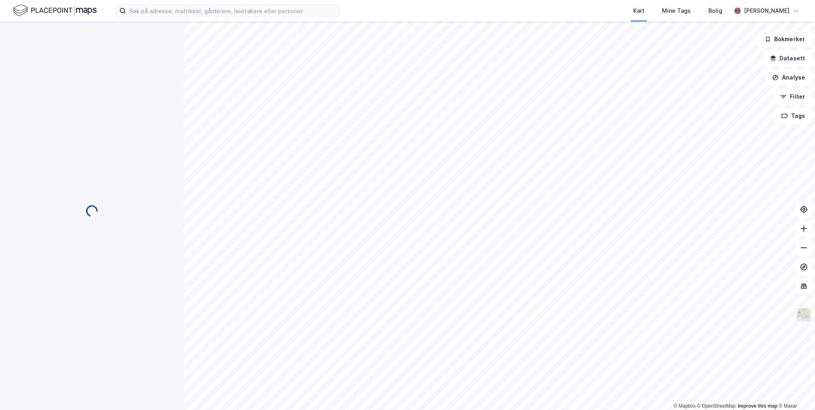
scroll to position [26, 0]
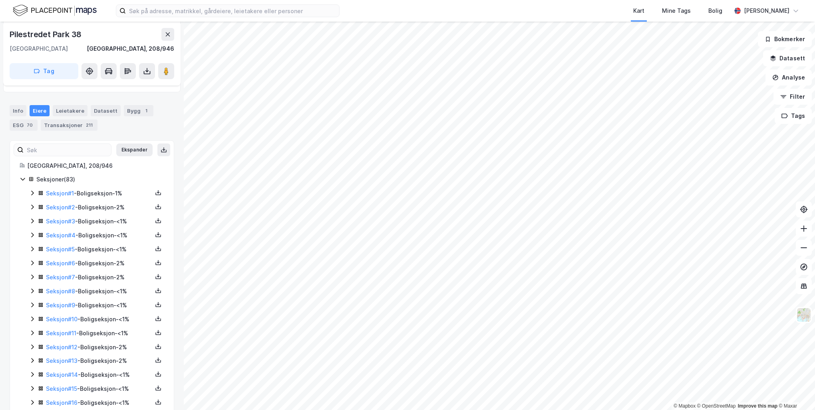
scroll to position [121, 0]
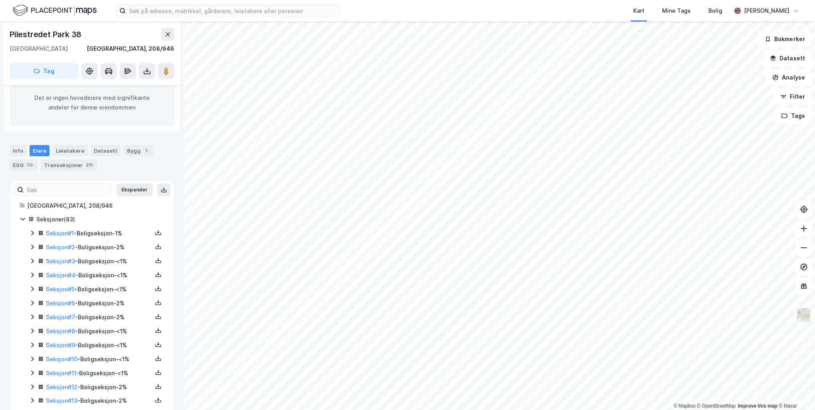
click at [42, 219] on div "Seksjoner ( 83 )" at bounding box center [100, 220] width 128 height 10
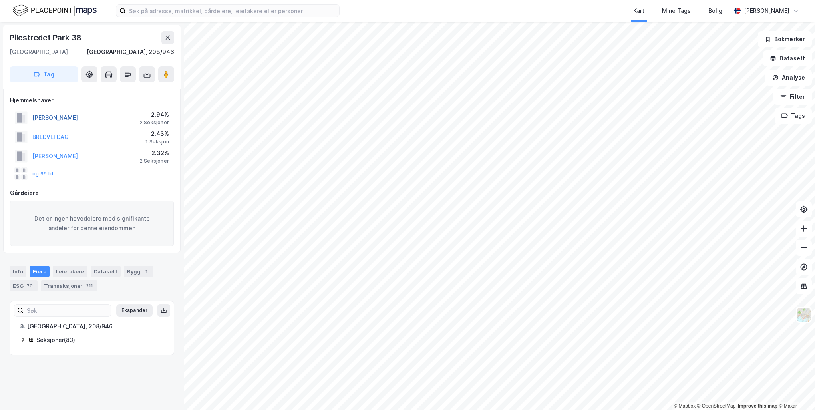
click at [0, 0] on button "[PERSON_NAME]" at bounding box center [0, 0] width 0 height 0
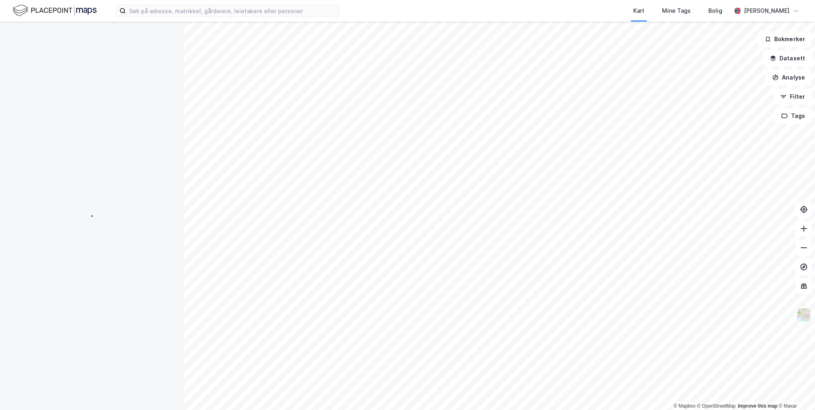
scroll to position [121, 0]
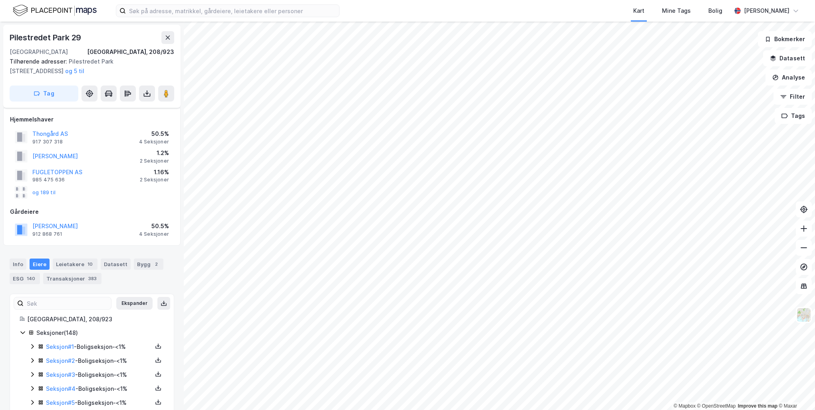
scroll to position [121, 0]
